Goal: Task Accomplishment & Management: Use online tool/utility

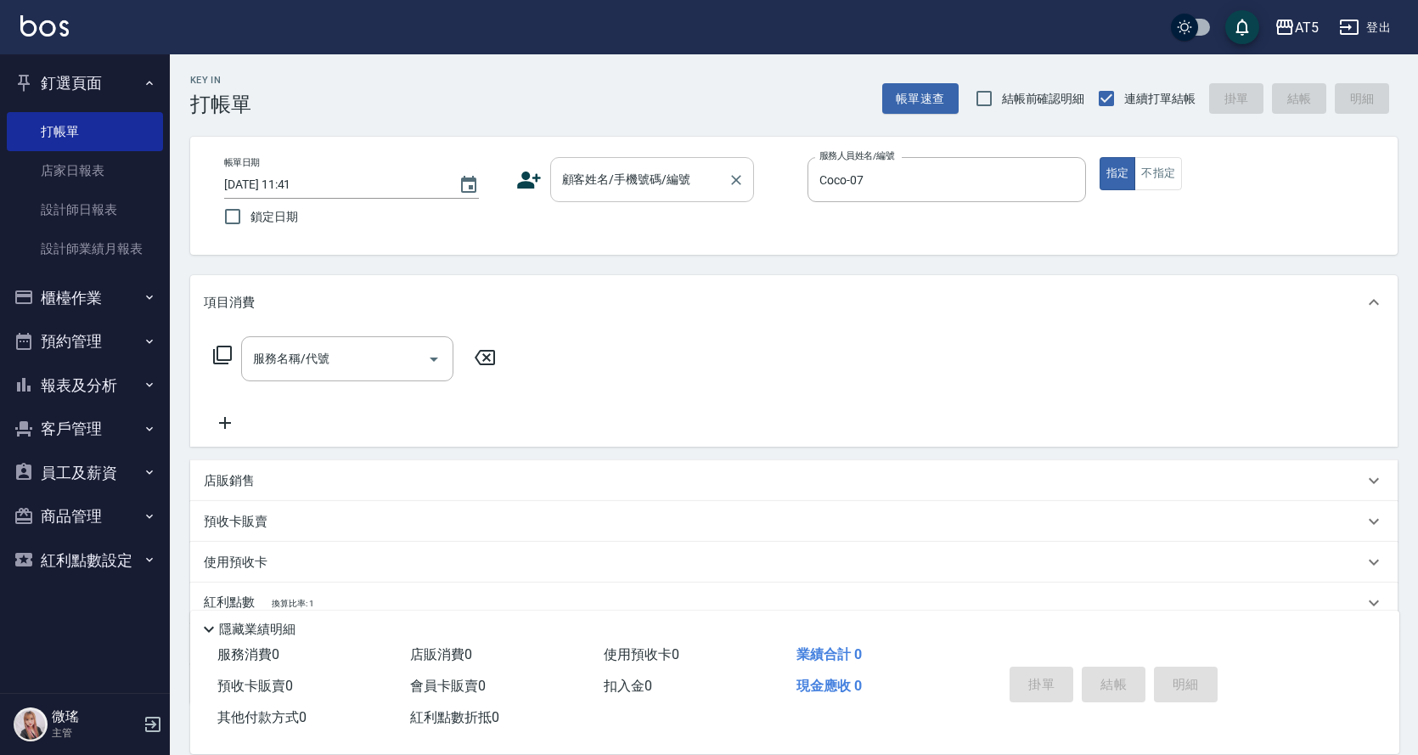
click at [681, 173] on input "顧客姓名/手機號碼/編號" at bounding box center [639, 180] width 163 height 30
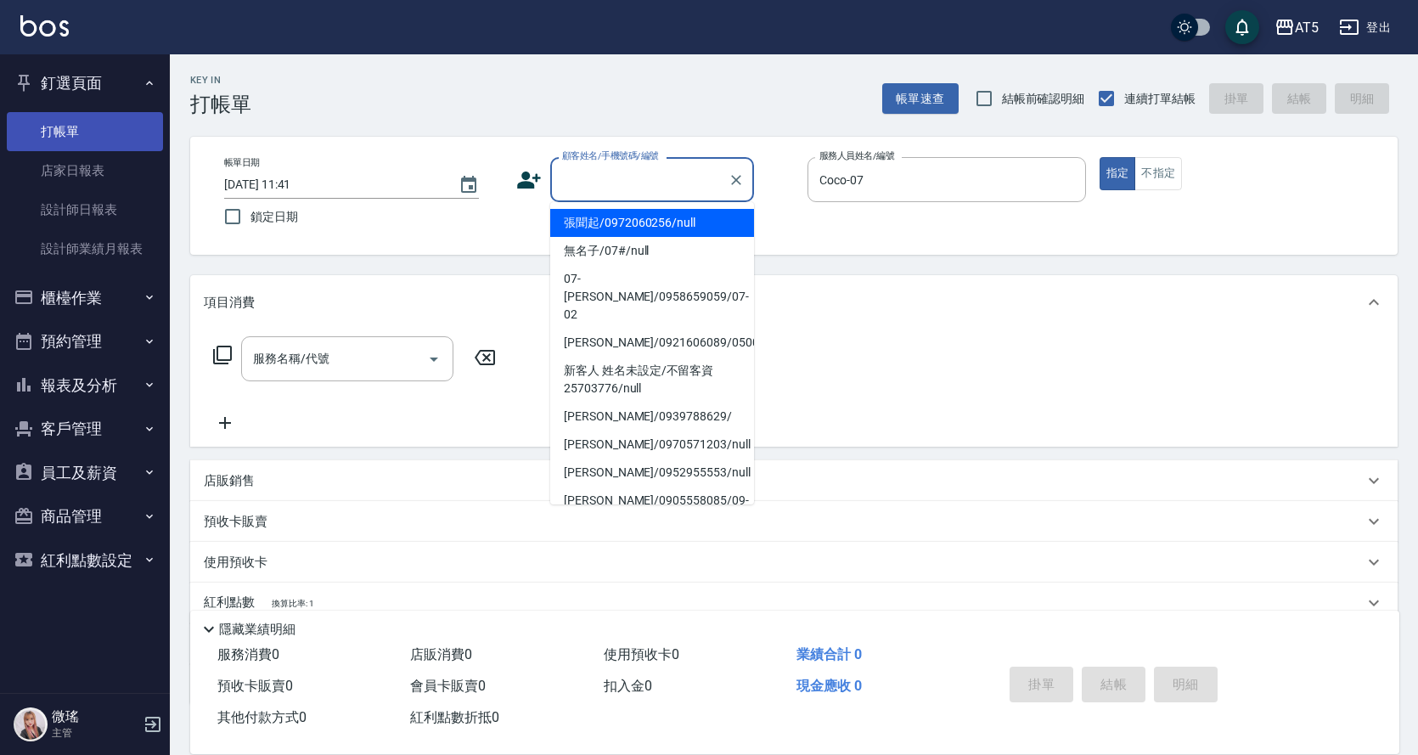
click at [121, 137] on link "打帳單" at bounding box center [85, 131] width 156 height 39
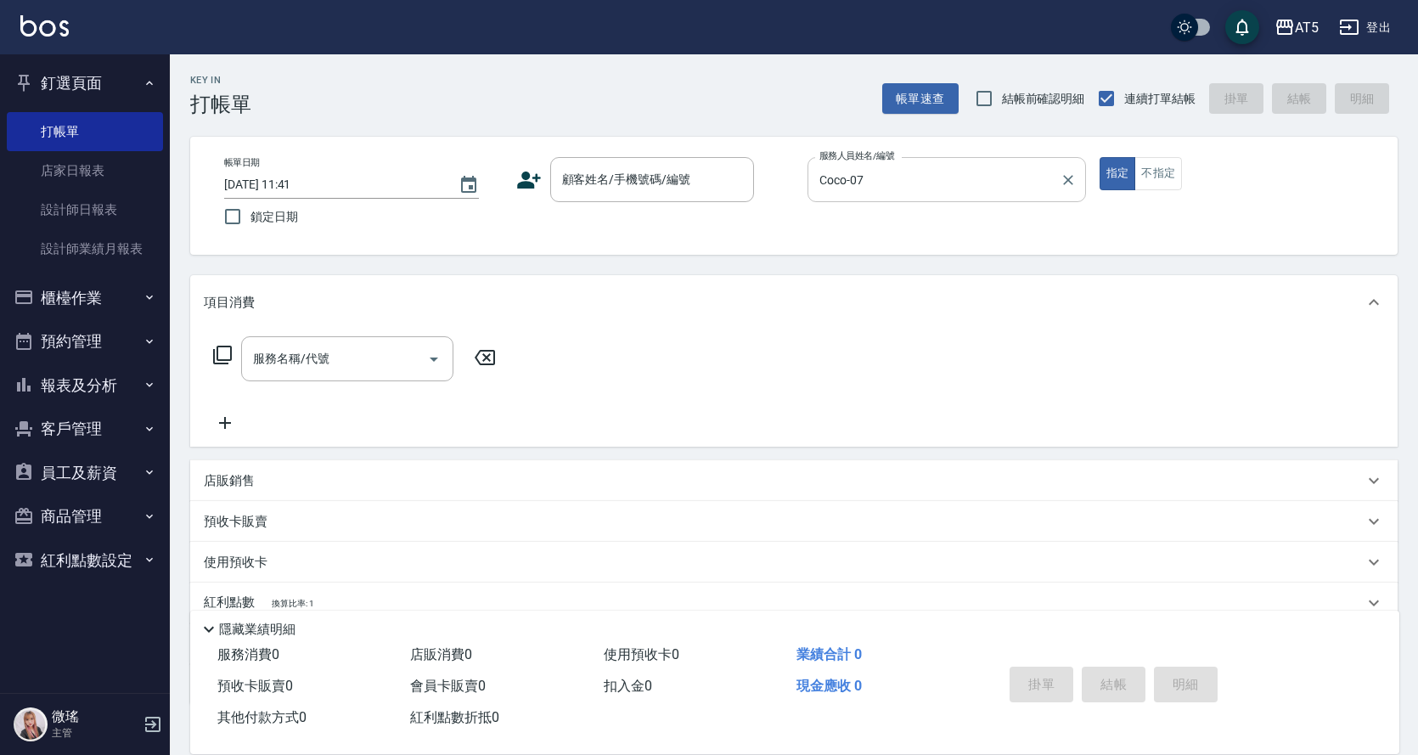
drag, startPoint x: 1061, startPoint y: 183, endPoint x: 997, endPoint y: 199, distance: 65.5
click at [1064, 183] on icon "Clear" at bounding box center [1067, 179] width 17 height 17
click at [613, 198] on div "顧客姓名/手機號碼/編號" at bounding box center [652, 179] width 204 height 45
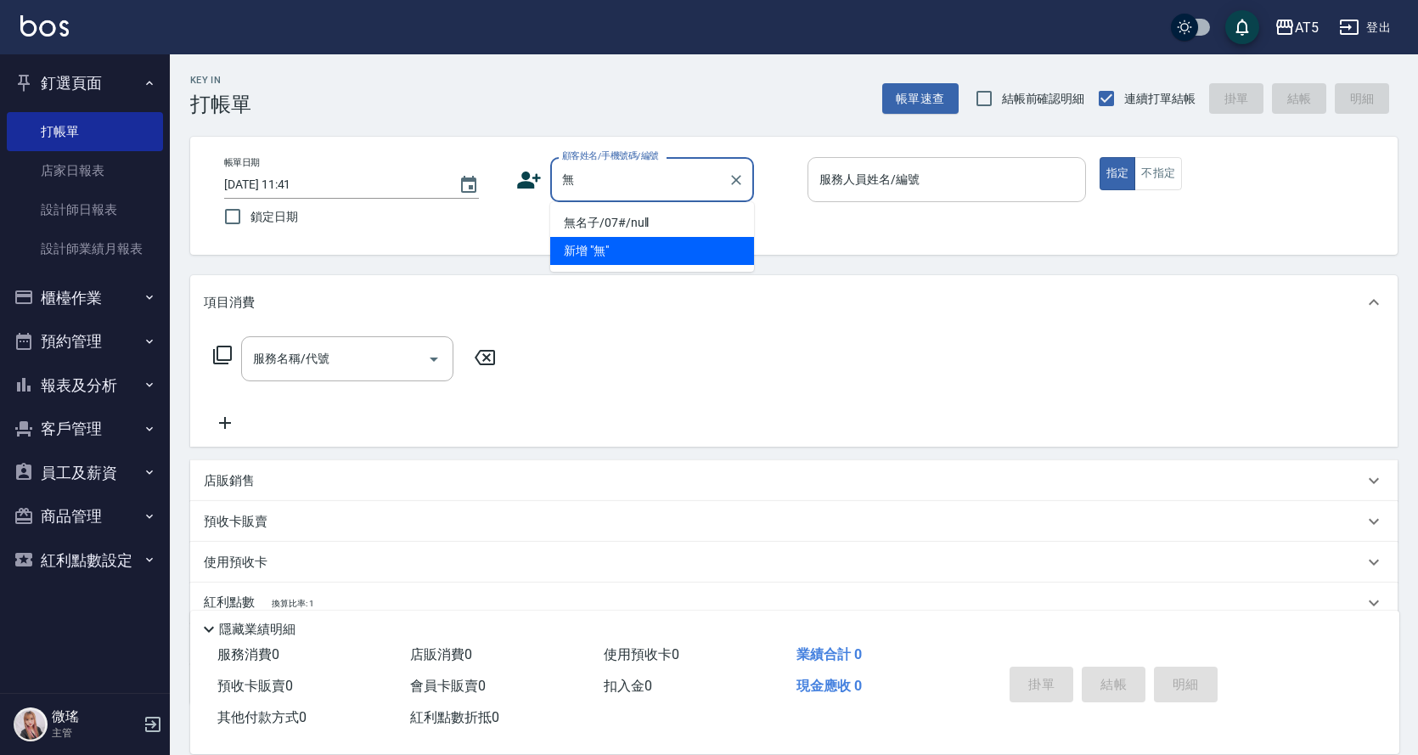
type input "無"
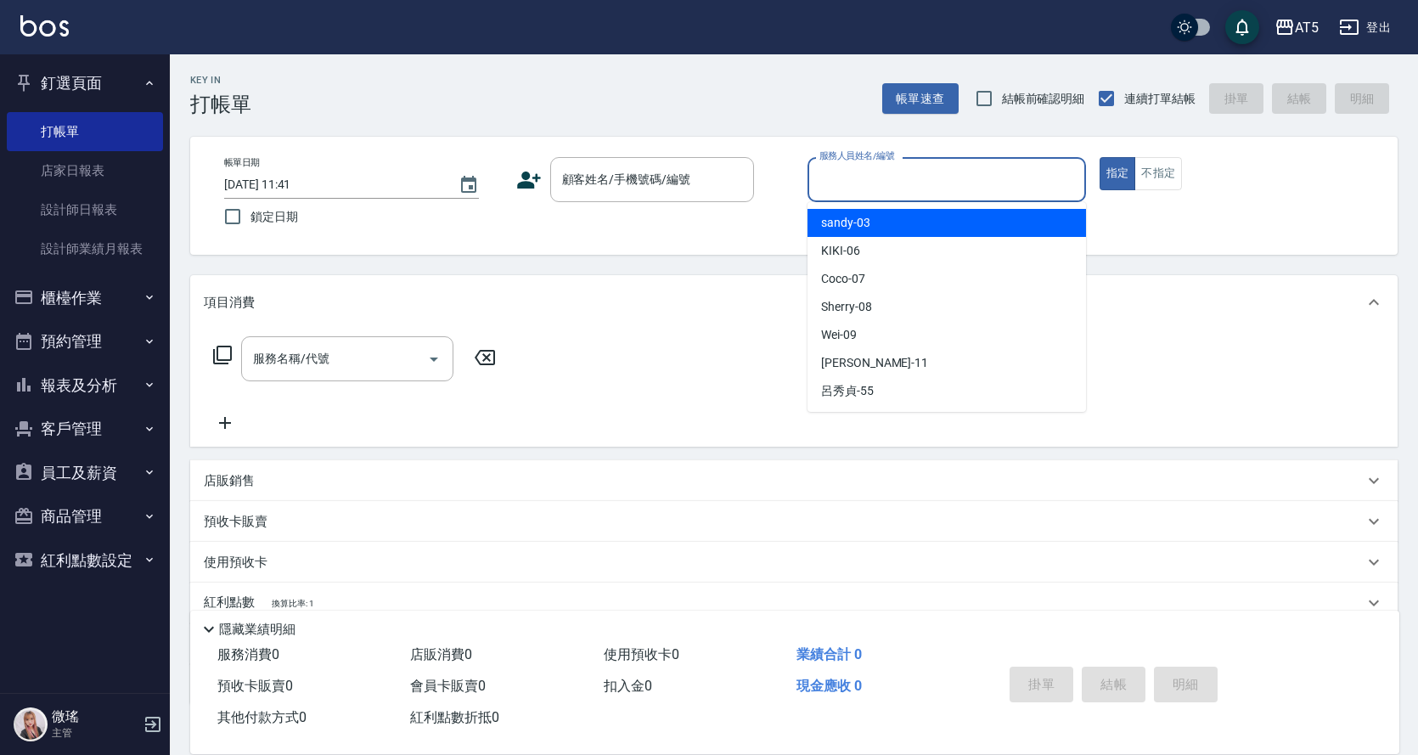
click at [838, 184] on input "服務人員姓名/編號" at bounding box center [946, 180] width 263 height 30
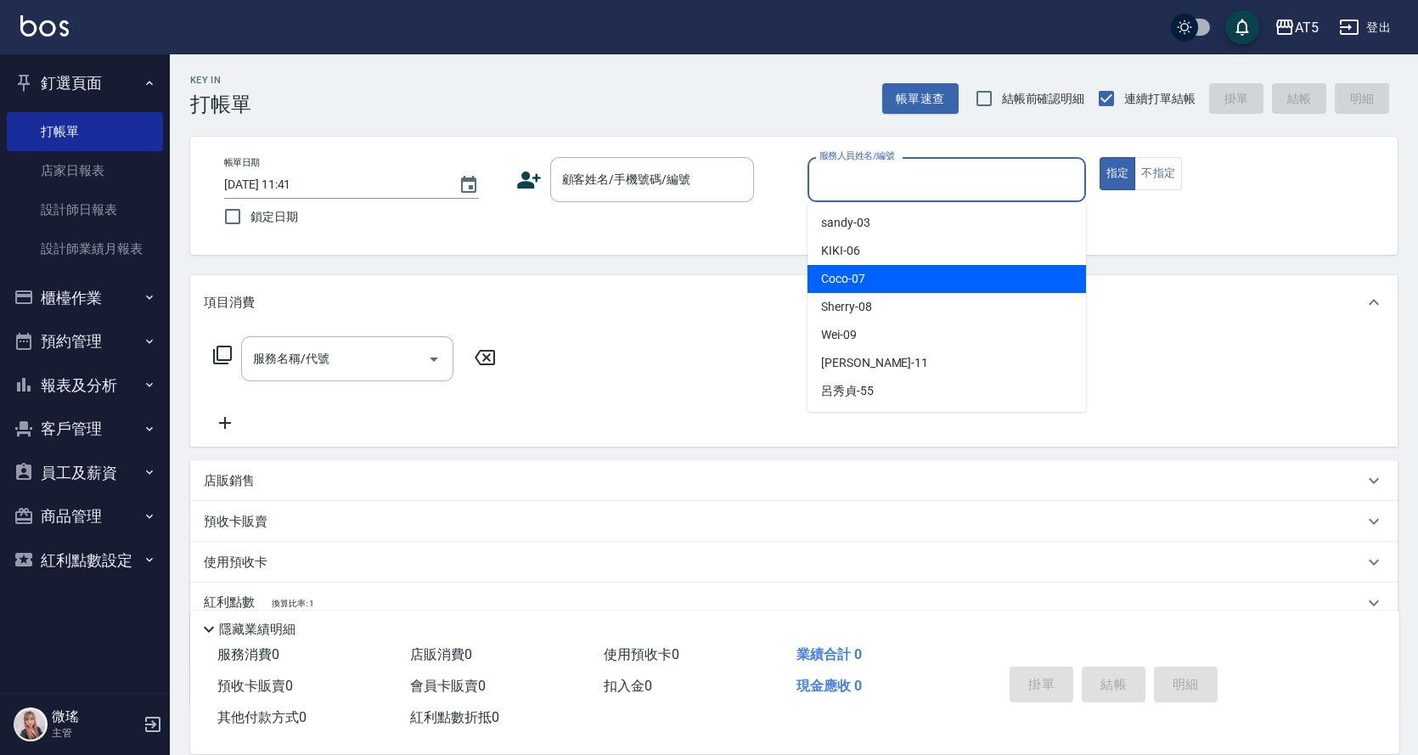
click at [849, 290] on div "Coco -07" at bounding box center [946, 279] width 278 height 28
type input "Coco-07"
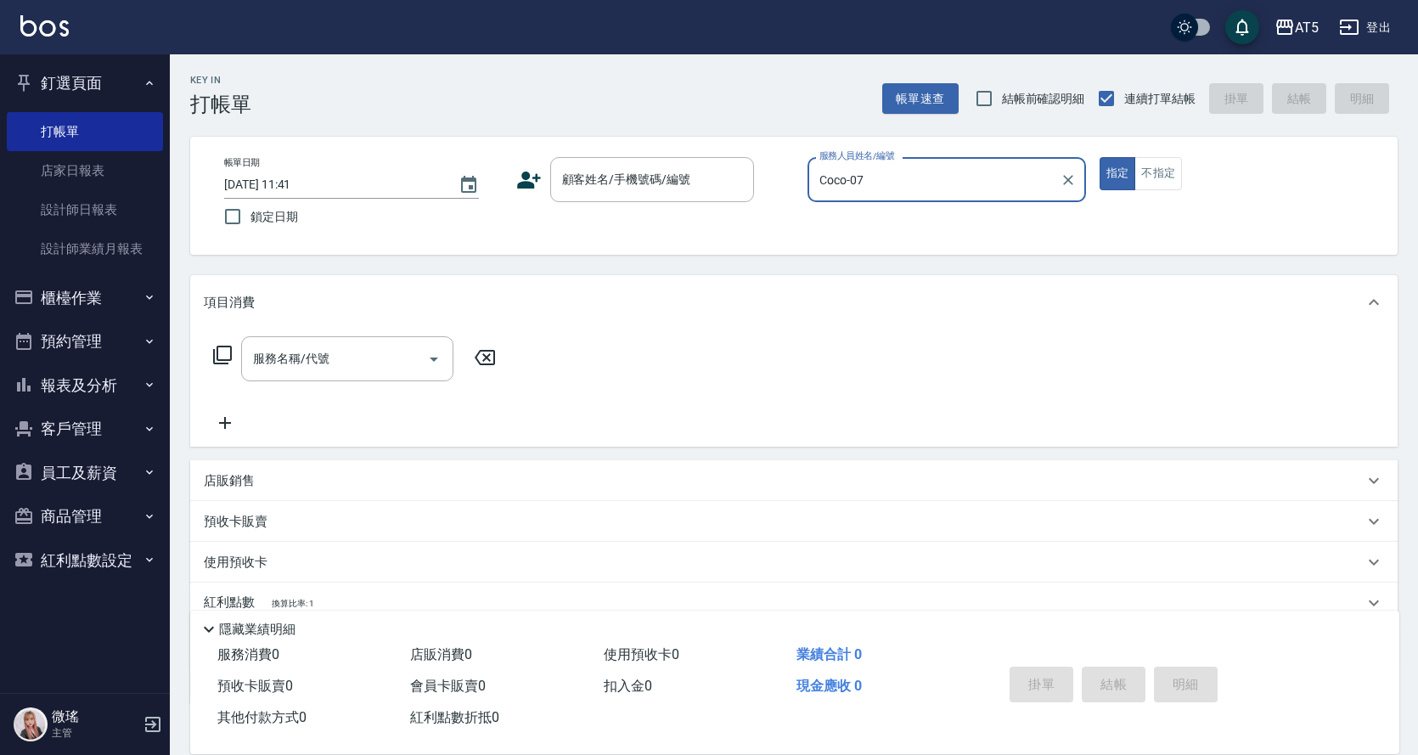
click at [1054, 181] on div "Coco-07 服務人員姓名/編號" at bounding box center [946, 179] width 278 height 45
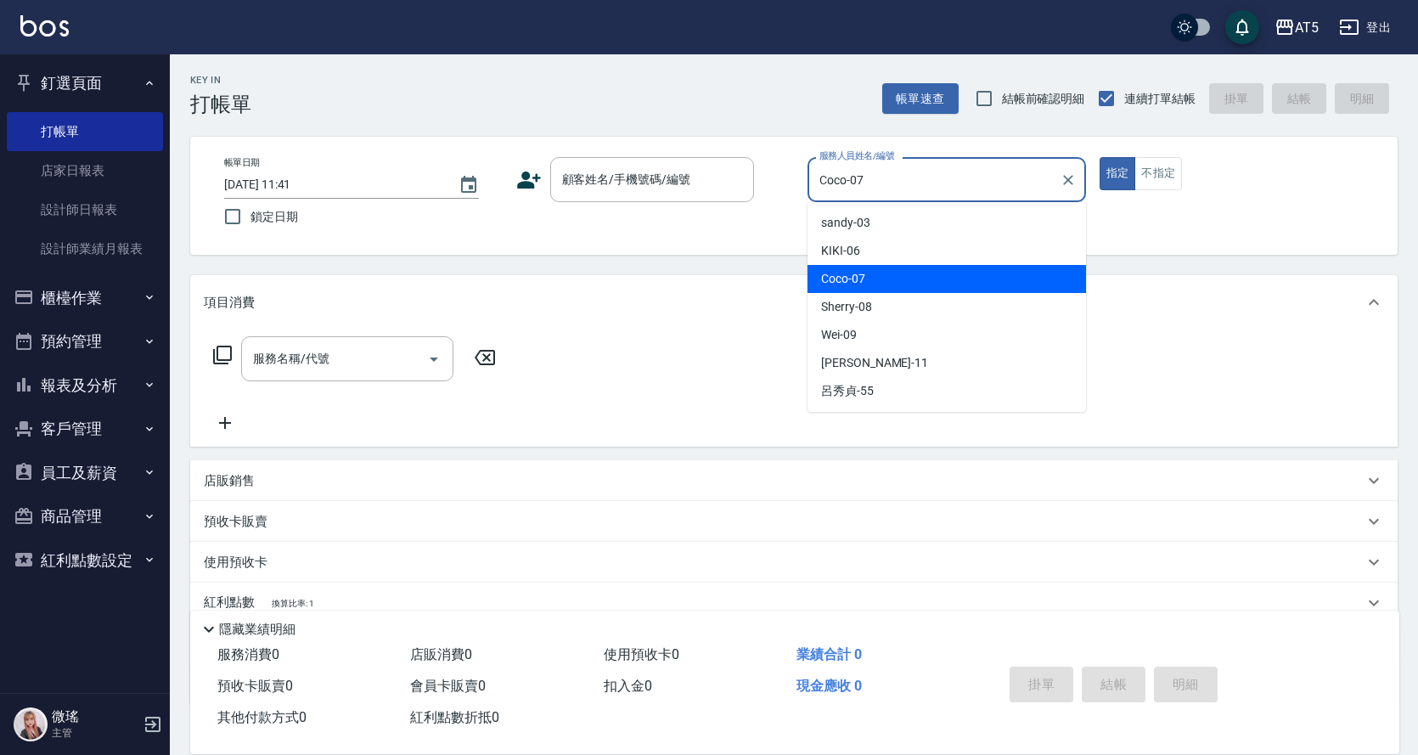
drag, startPoint x: 1068, startPoint y: 183, endPoint x: 1021, endPoint y: 181, distance: 46.7
click at [1063, 183] on icon "Clear" at bounding box center [1067, 179] width 17 height 17
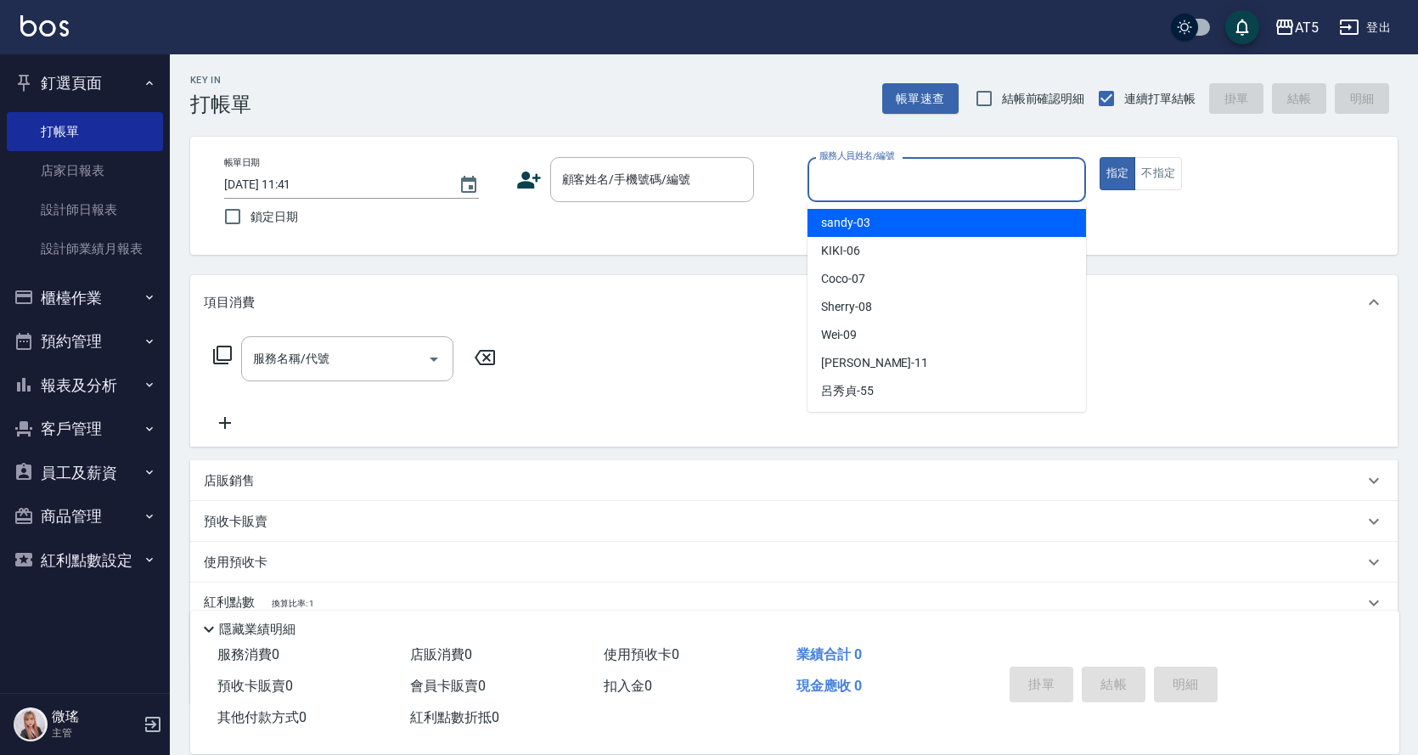
click at [1015, 181] on input "服務人員姓名/編號" at bounding box center [946, 180] width 263 height 30
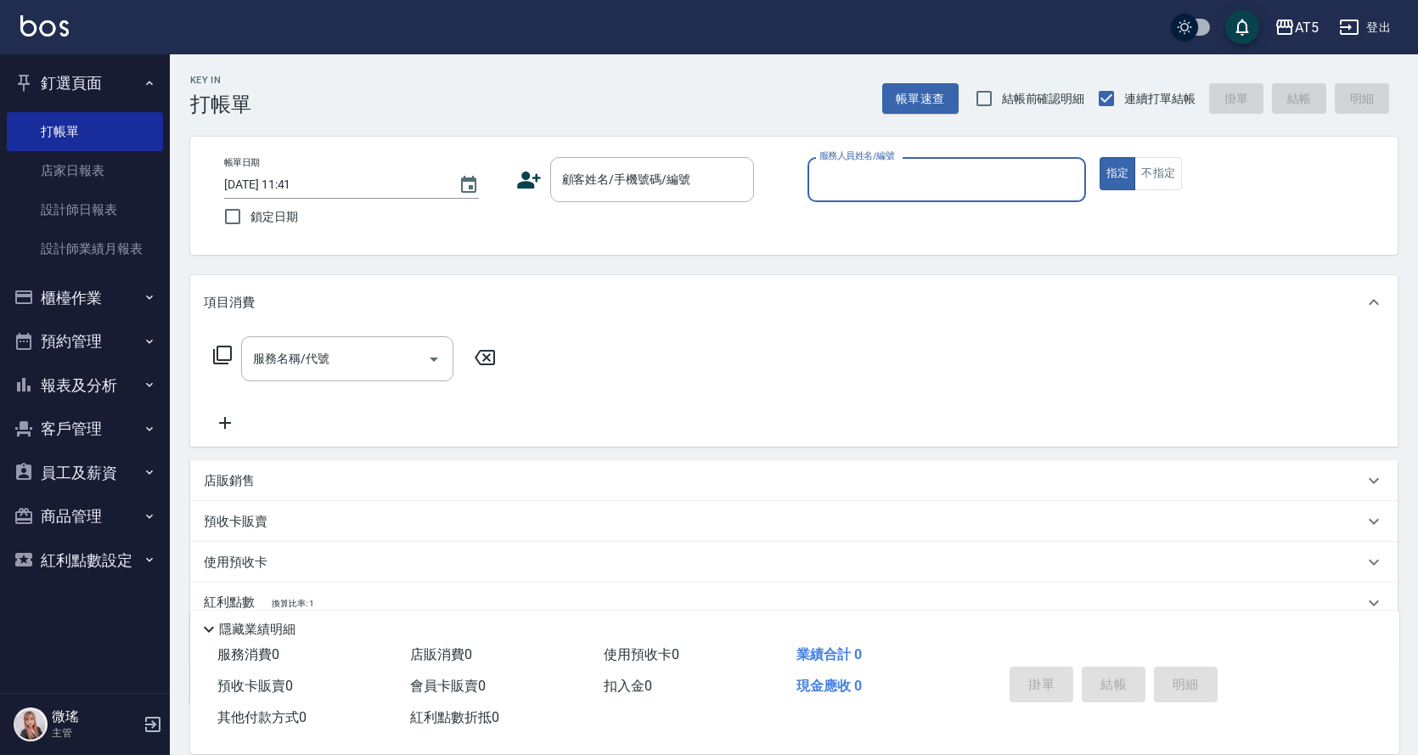
click at [921, 163] on div "服務人員姓名/編號" at bounding box center [946, 179] width 278 height 45
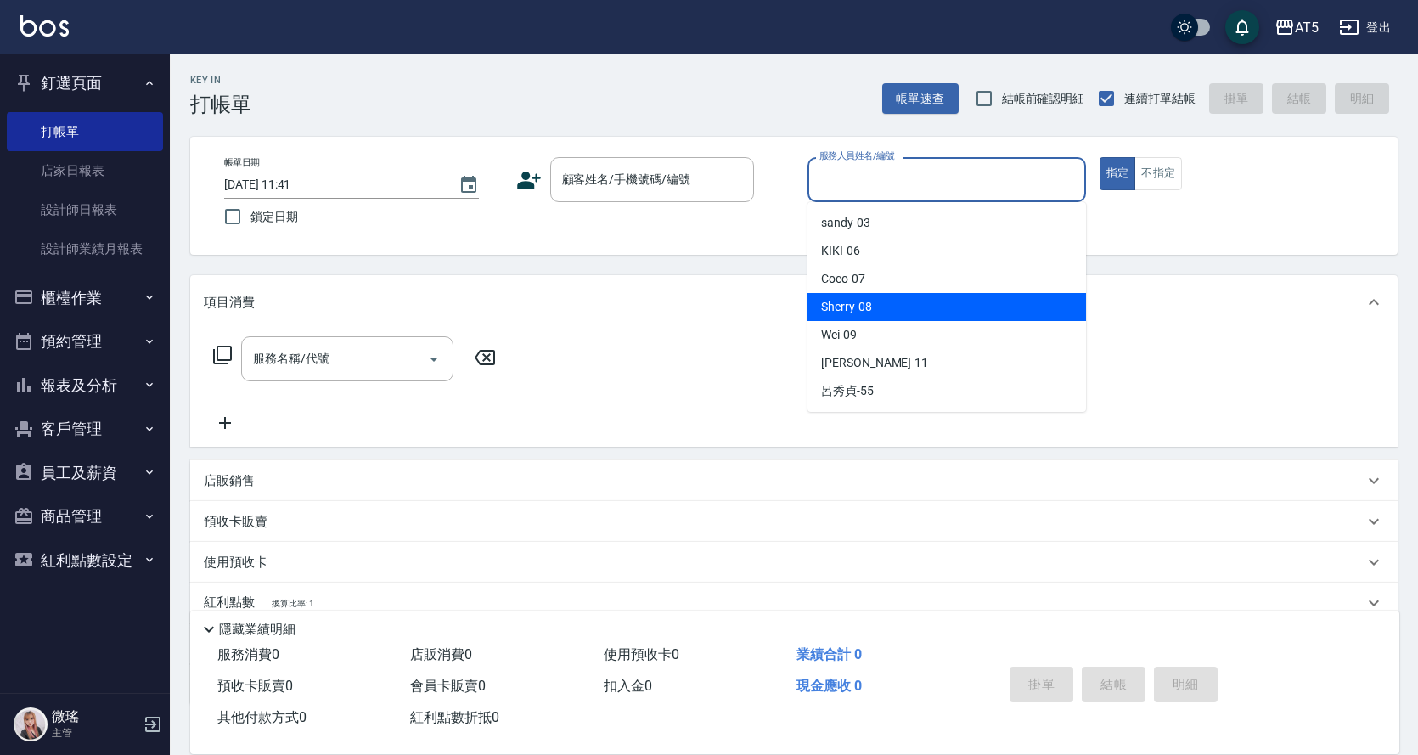
drag, startPoint x: 923, startPoint y: 299, endPoint x: 770, endPoint y: 244, distance: 162.2
click at [921, 299] on div "Sherry -08" at bounding box center [946, 307] width 278 height 28
type input "Sherry-08"
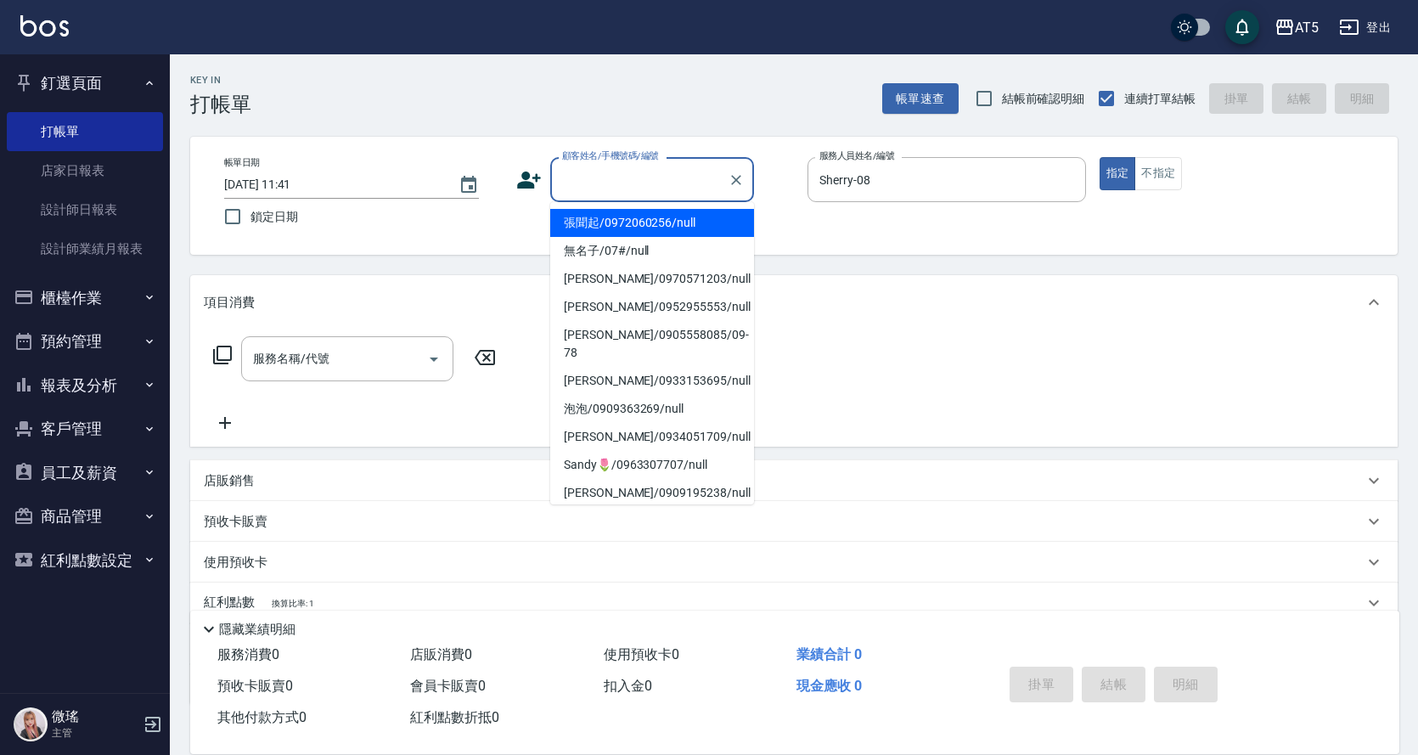
click at [638, 165] on div "顧客姓名/手機號碼/編號 顧客姓名/手機號碼/編號" at bounding box center [652, 179] width 204 height 45
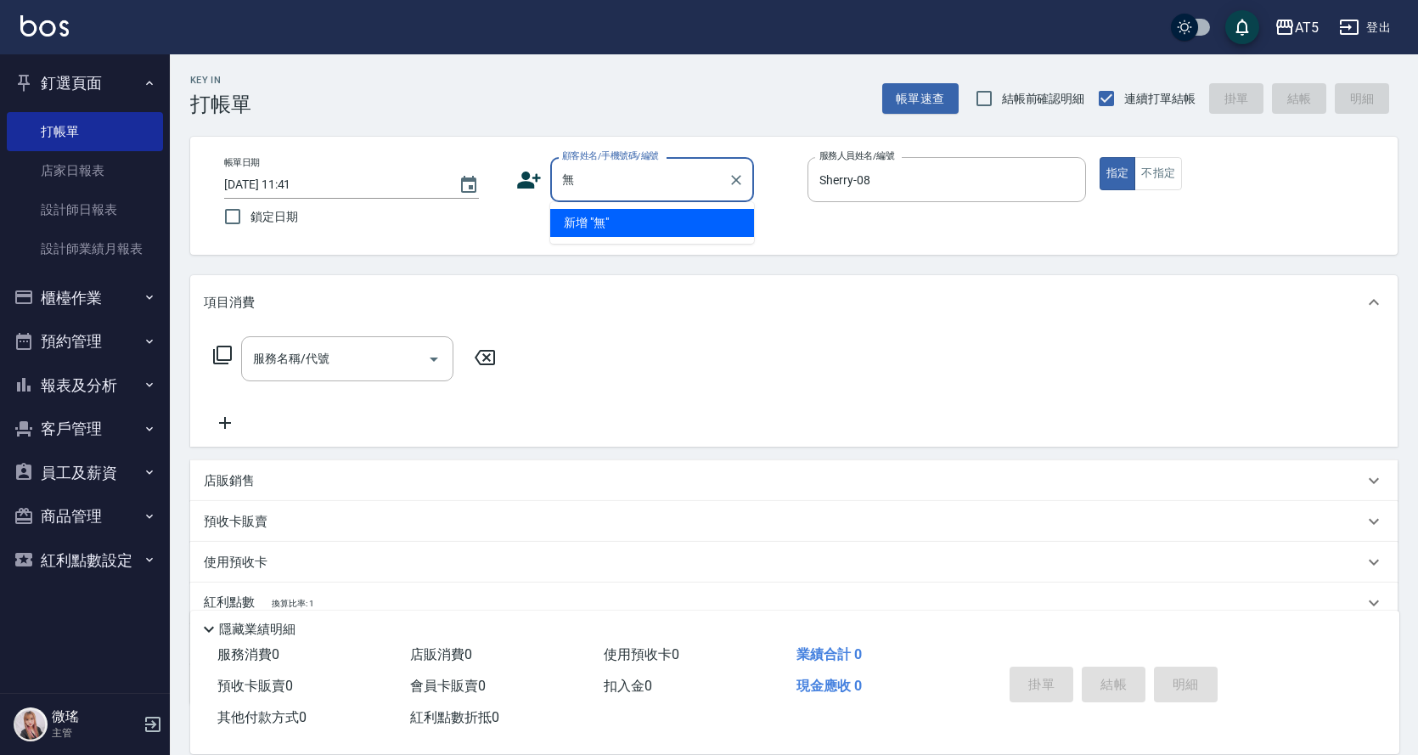
type input "無"
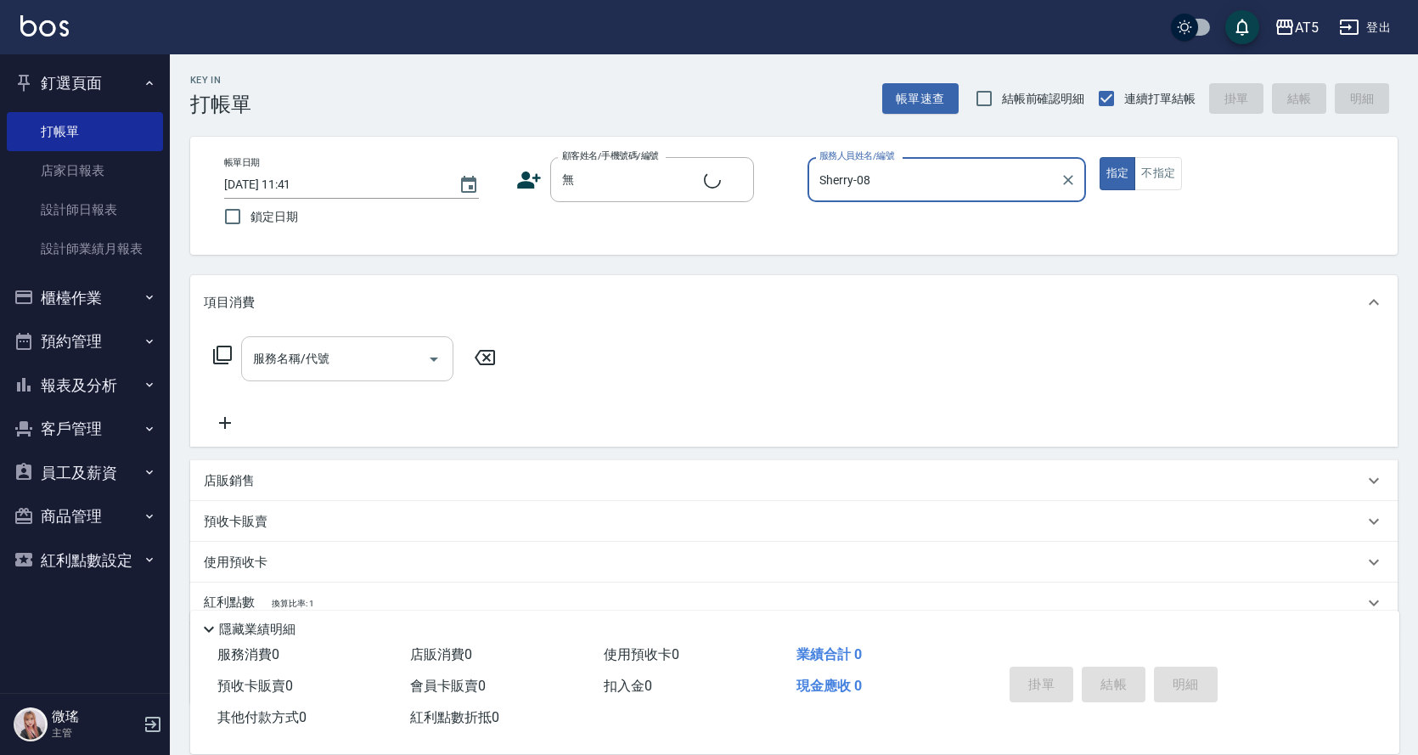
click at [398, 366] on input "服務名稱/代號" at bounding box center [334, 359] width 171 height 30
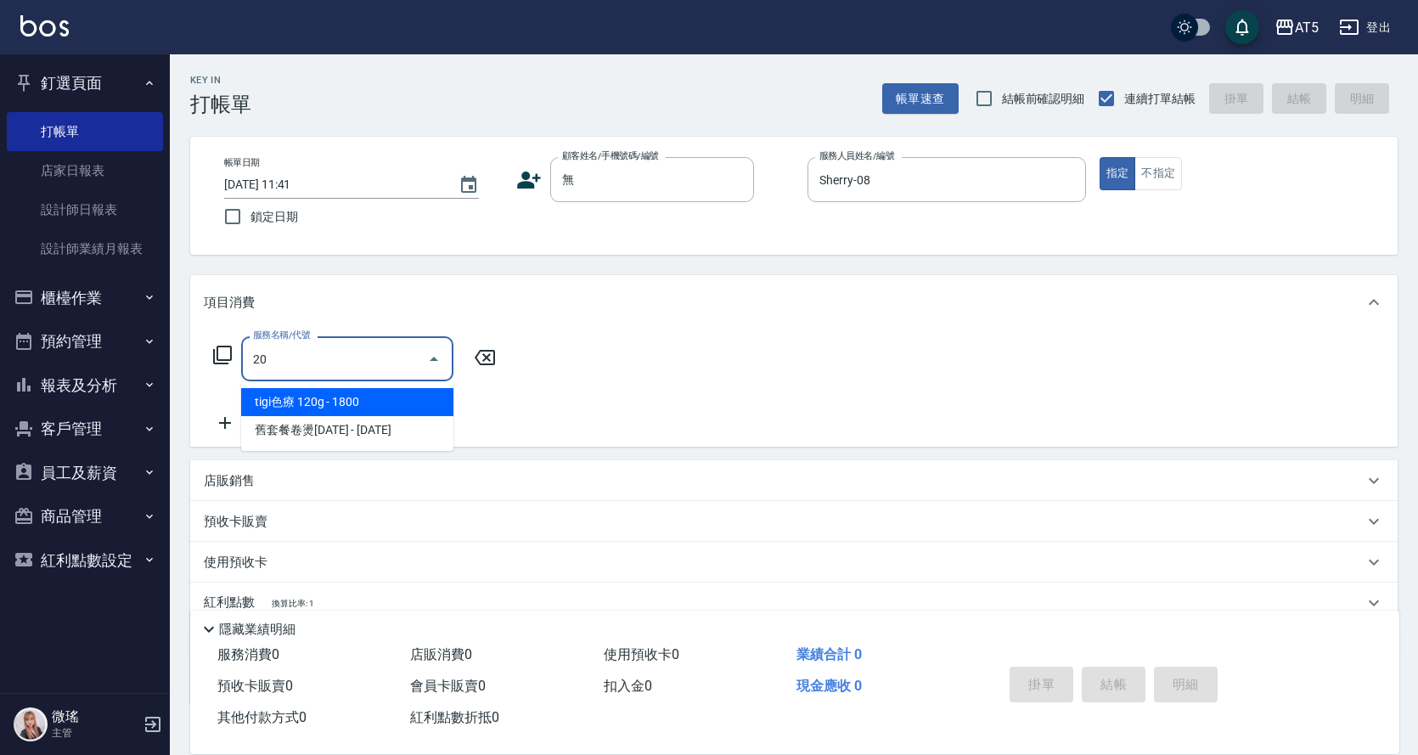
type input "201"
type input "30"
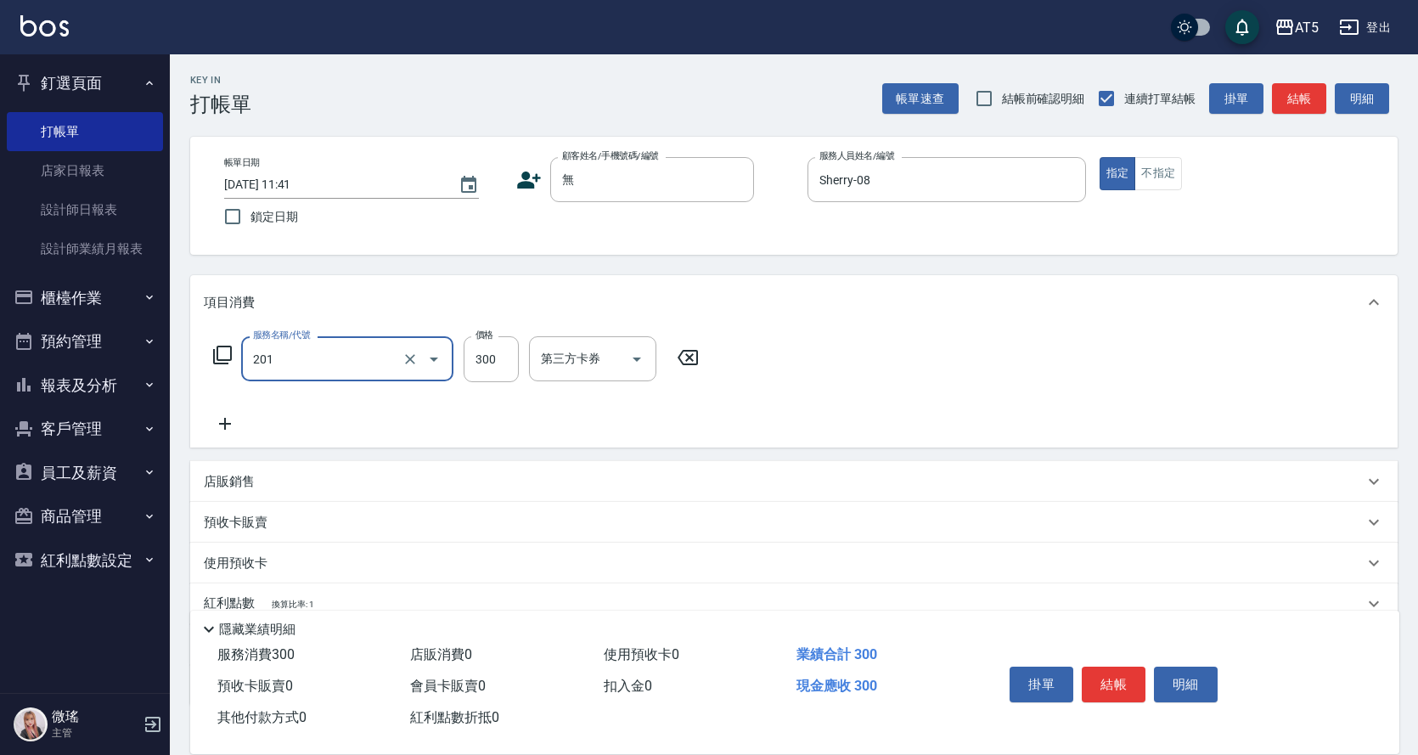
type input "洗髮(201)"
type input "0"
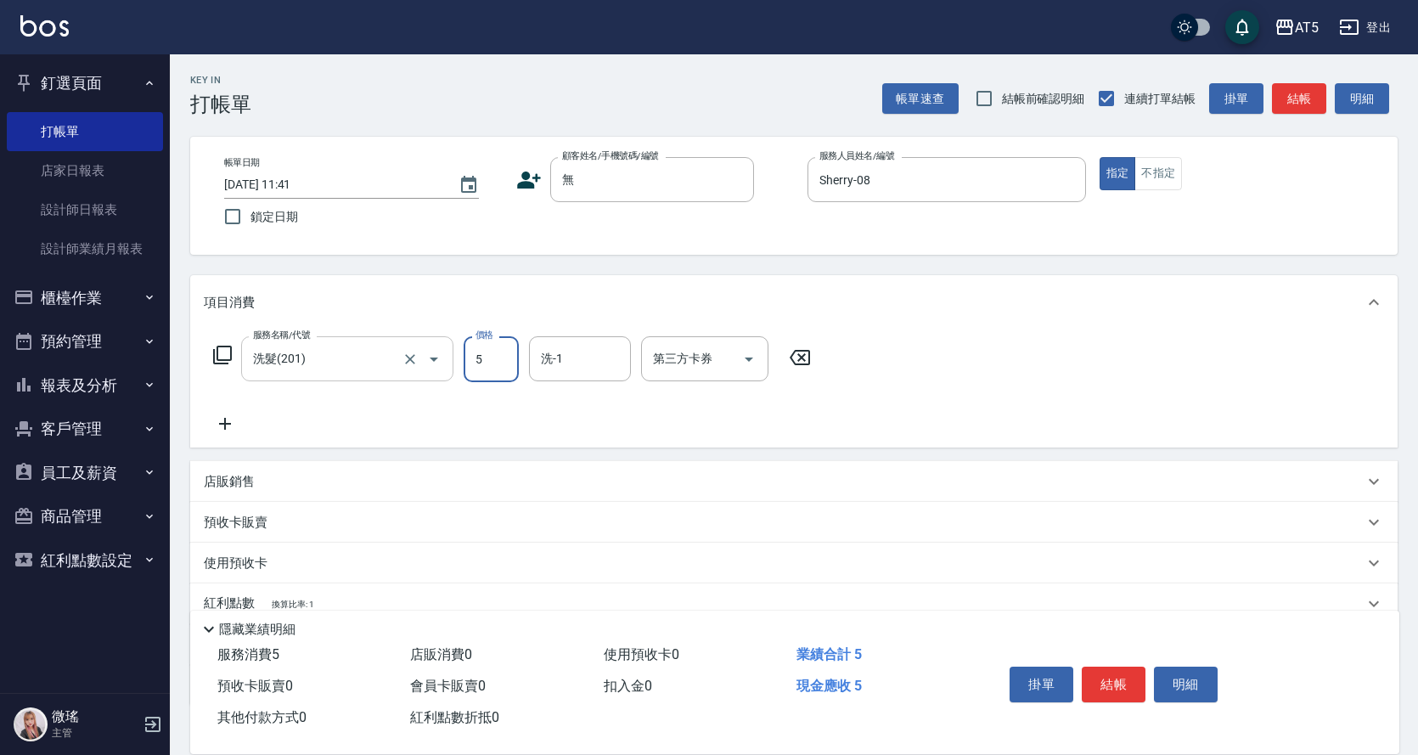
type input "52"
type input "50"
type input "520"
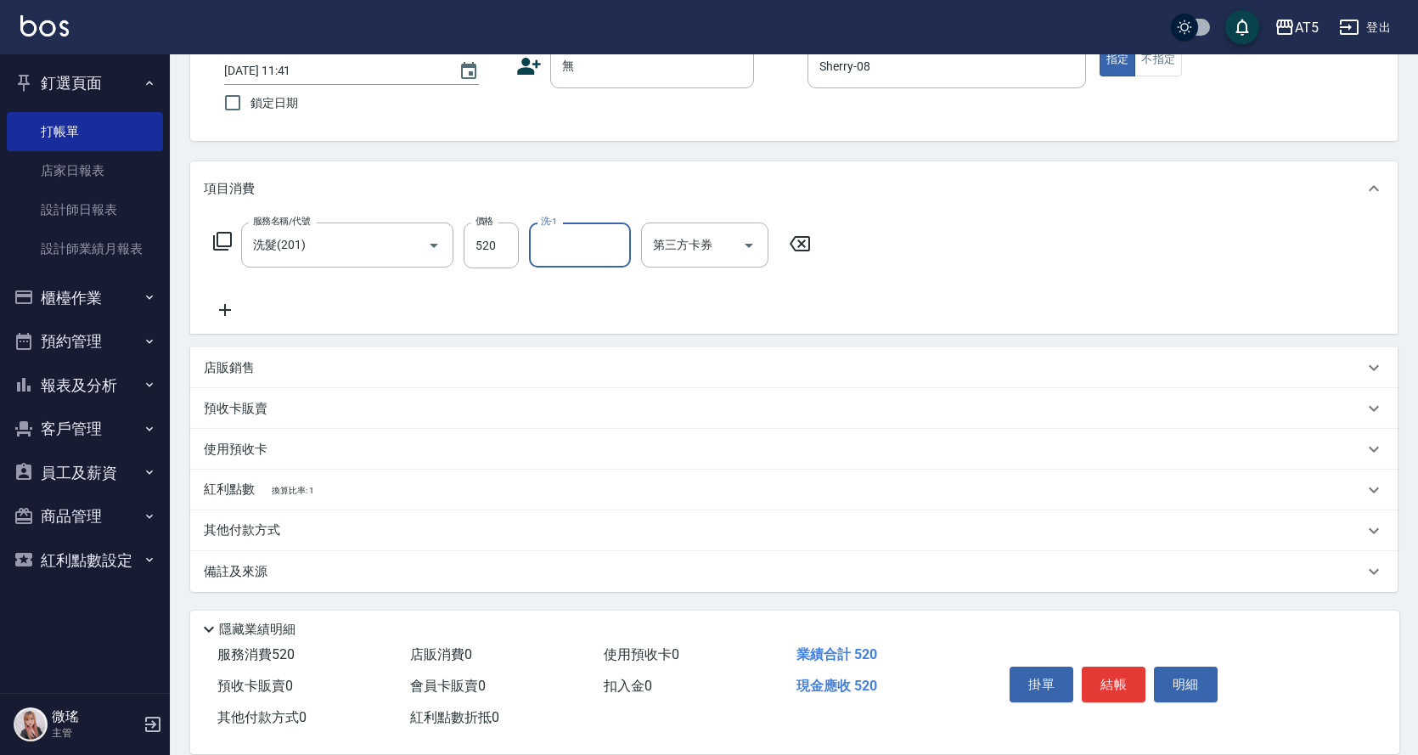
click at [1116, 683] on button "結帳" at bounding box center [1114, 684] width 64 height 36
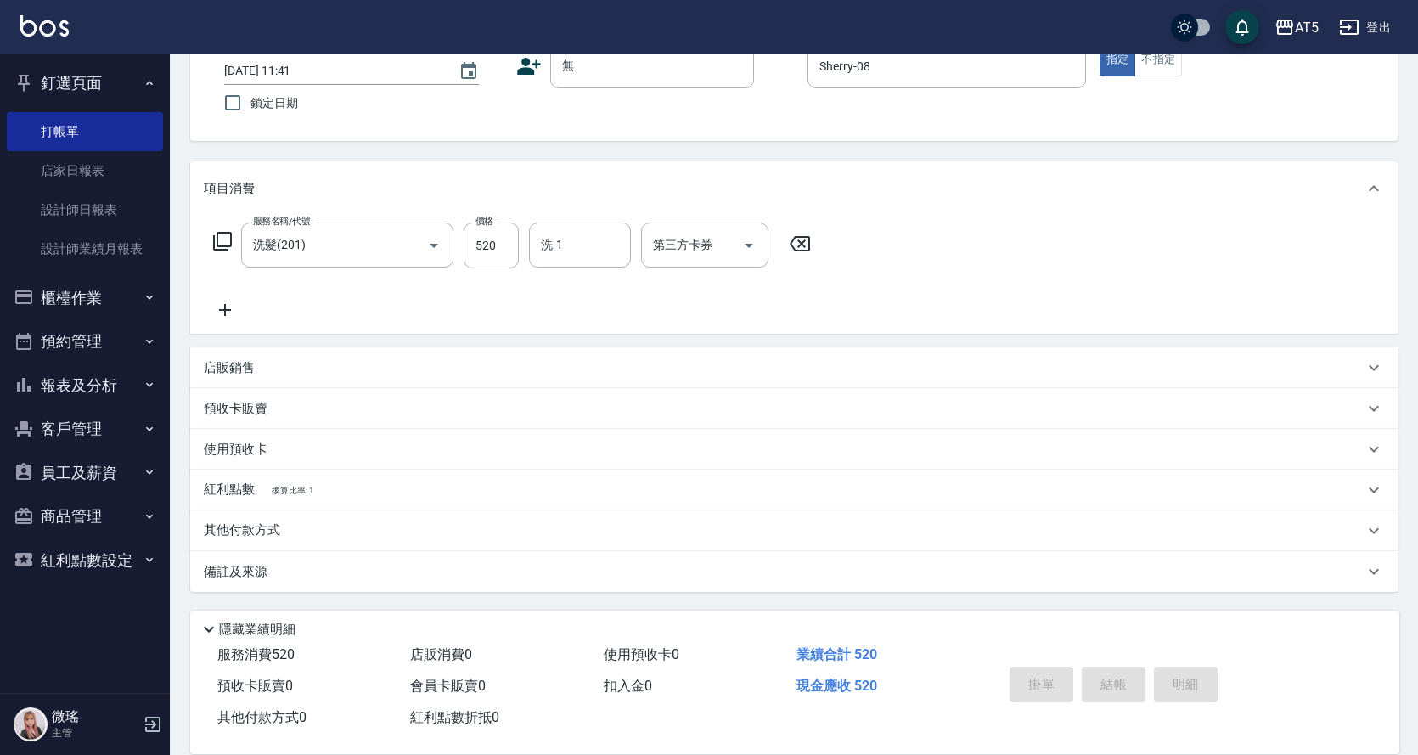
type input "[DATE] 14:03"
type input "0"
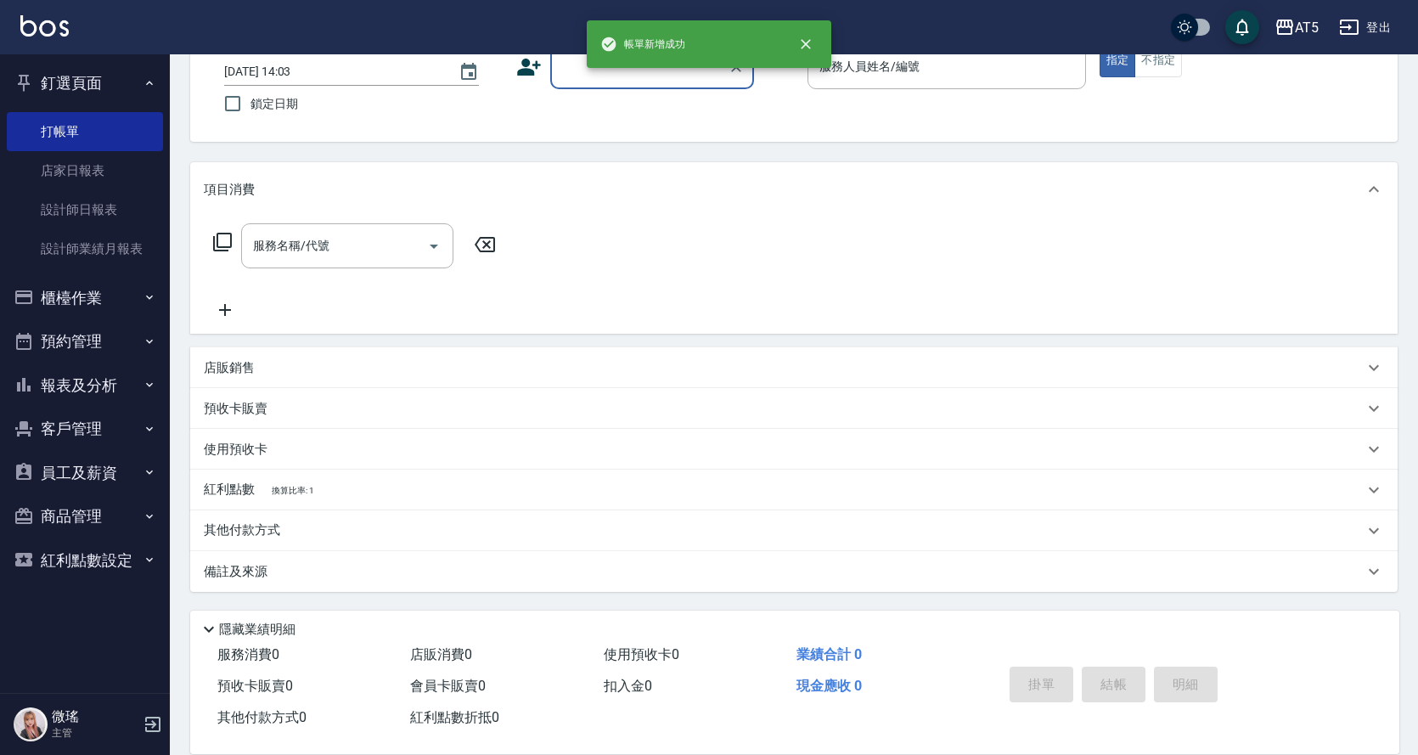
scroll to position [113, 0]
